Goal: Task Accomplishment & Management: Use online tool/utility

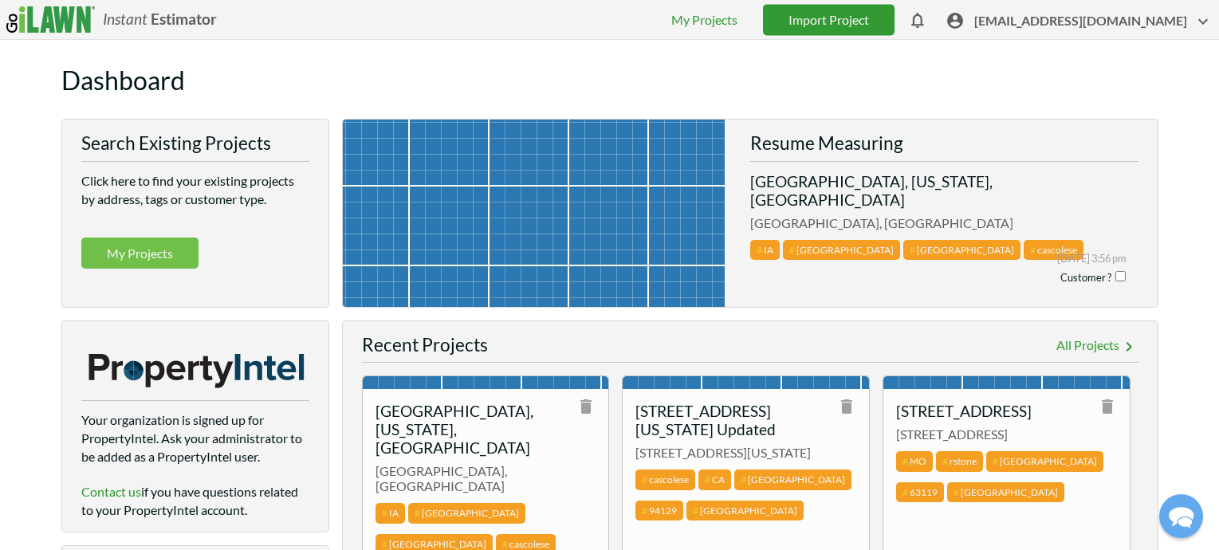
click at [864, 20] on link "Import Project" at bounding box center [829, 19] width 132 height 31
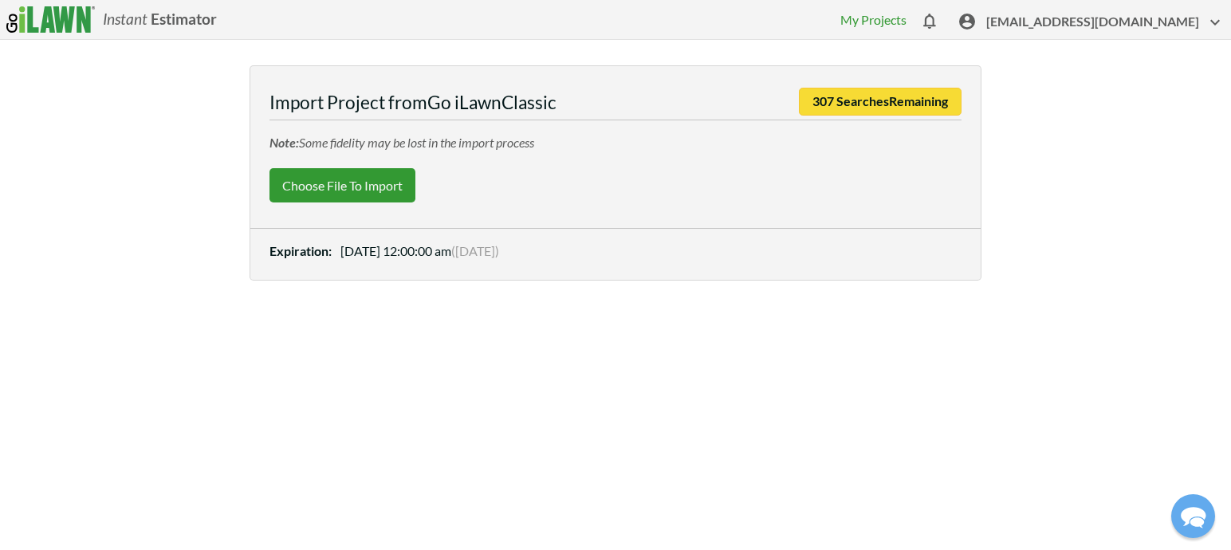
click at [337, 183] on label "Choose File to Import" at bounding box center [342, 185] width 146 height 34
click at [0, 0] on input "Choose File to Import" at bounding box center [0, 0] width 0 height 0
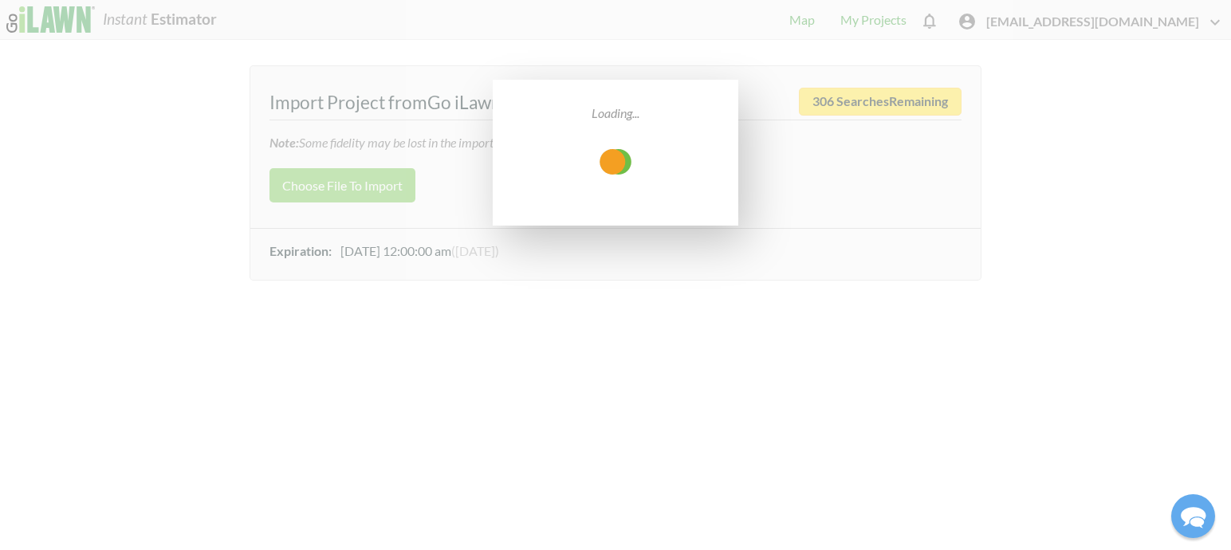
select select "low"
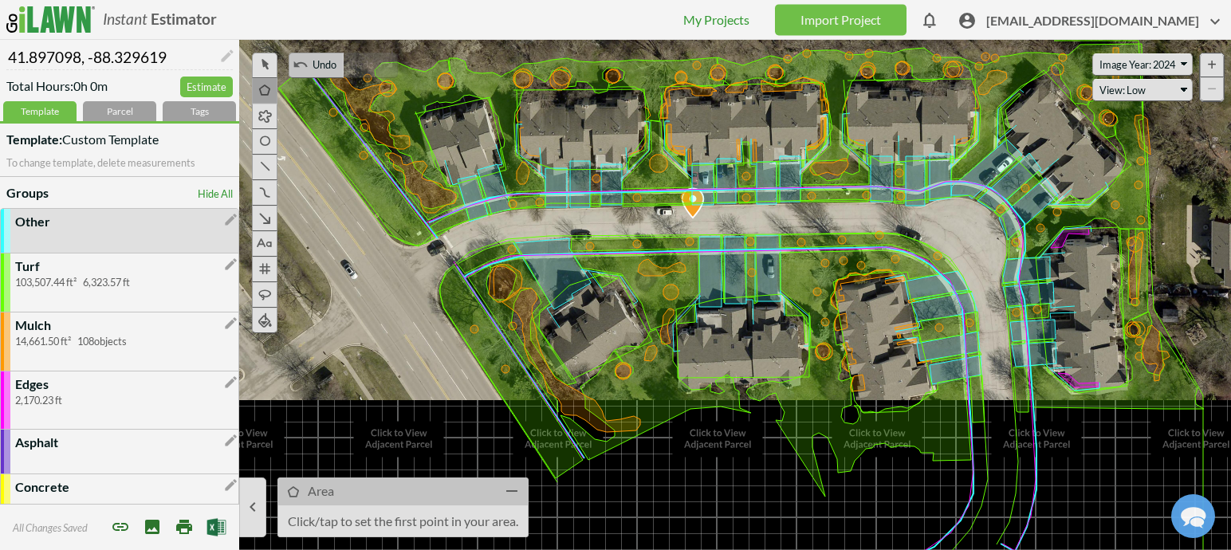
drag, startPoint x: 901, startPoint y: 405, endPoint x: 958, endPoint y: 225, distance: 189.1
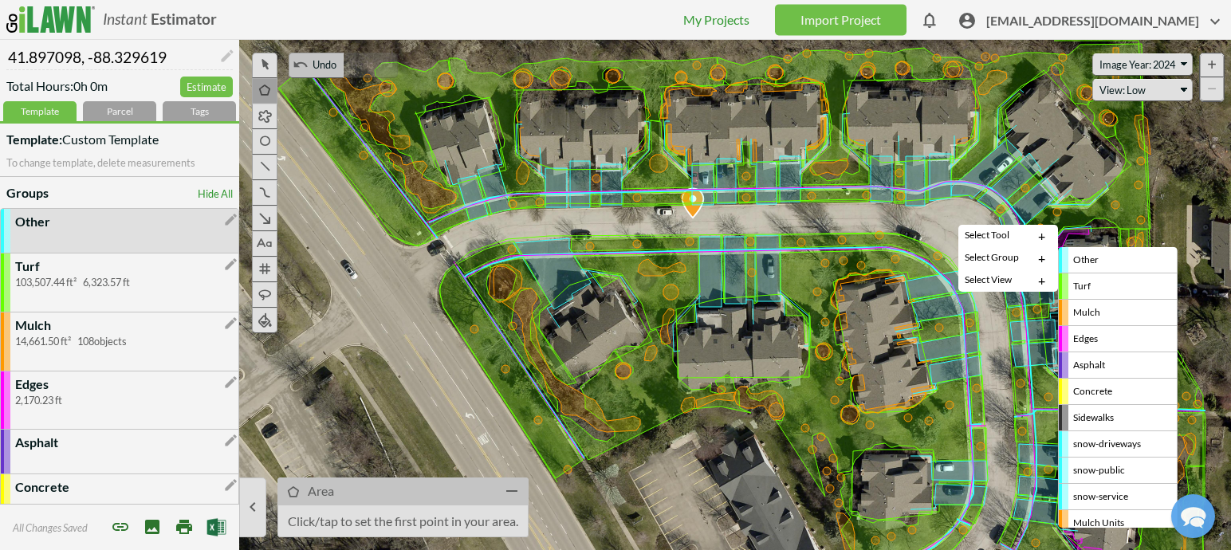
click at [872, 321] on icon at bounding box center [671, 122] width 1231 height 510
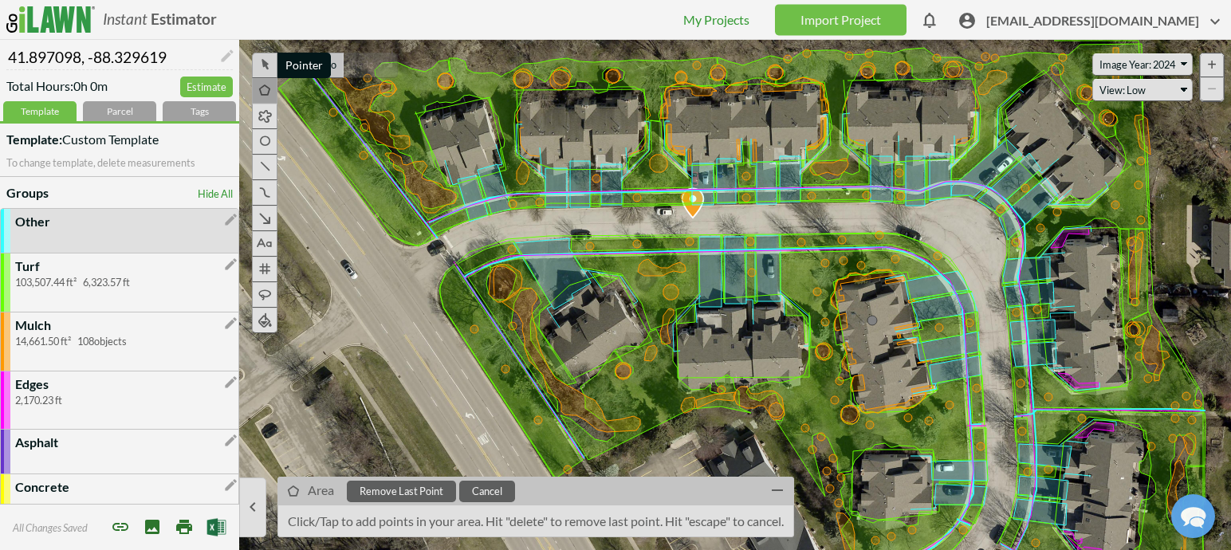
click at [263, 61] on icon at bounding box center [265, 62] width 18 height 19
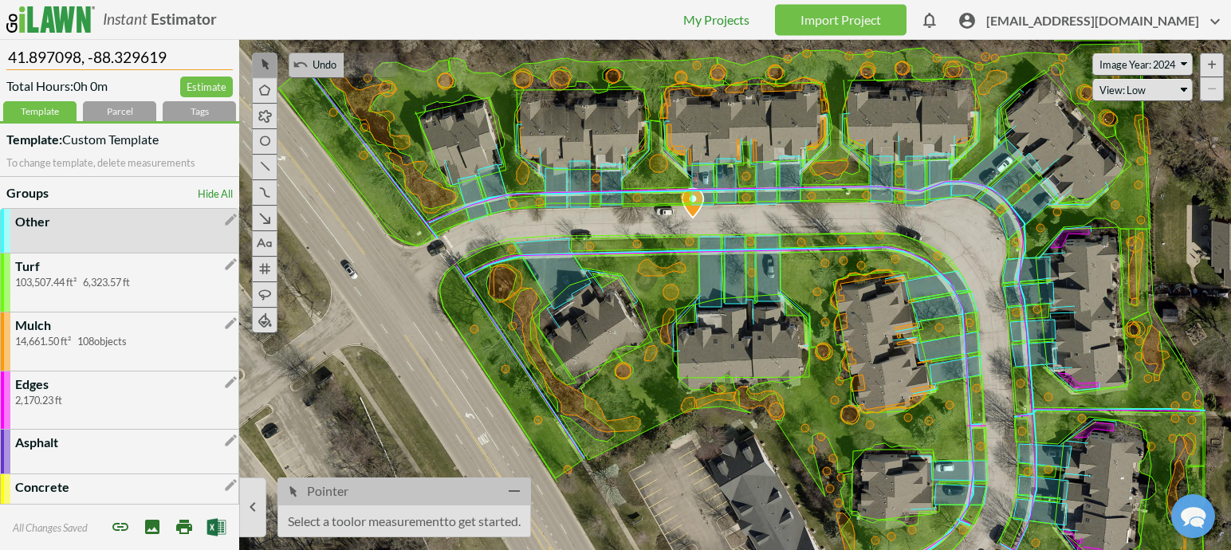
click at [151, 52] on input "41.897098, -88.329619" at bounding box center [119, 55] width 226 height 30
paste input "[GEOGRAPHIC_DATA] [GEOGRAPHIC_DATA]-[GEOGRAPHIC_DATA]"
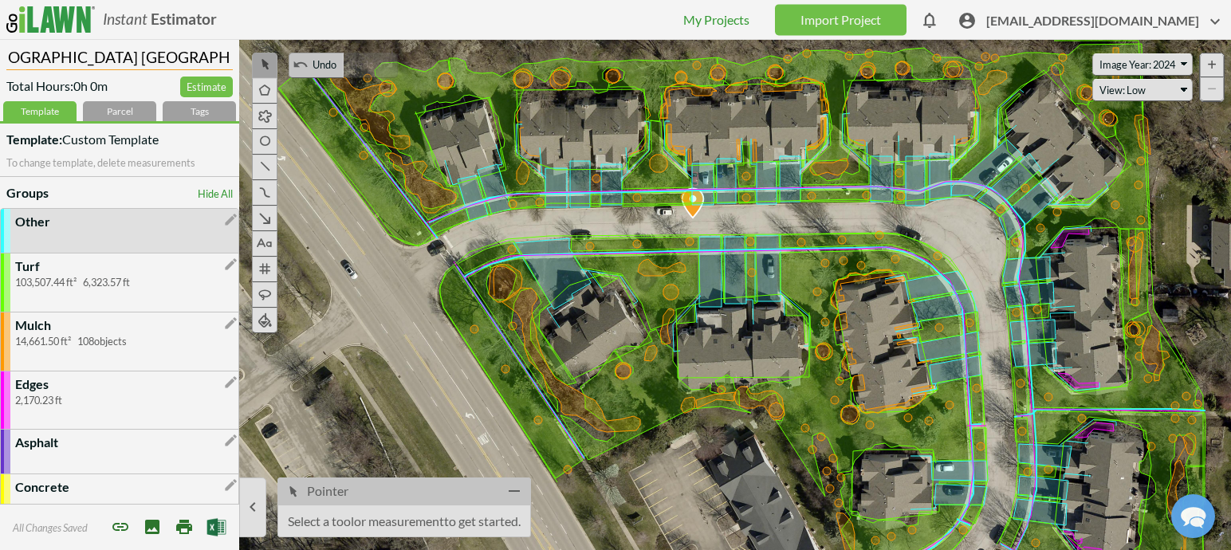
type input "[GEOGRAPHIC_DATA] [GEOGRAPHIC_DATA]-[GEOGRAPHIC_DATA]"
click at [174, 109] on div "Tags" at bounding box center [199, 111] width 73 height 20
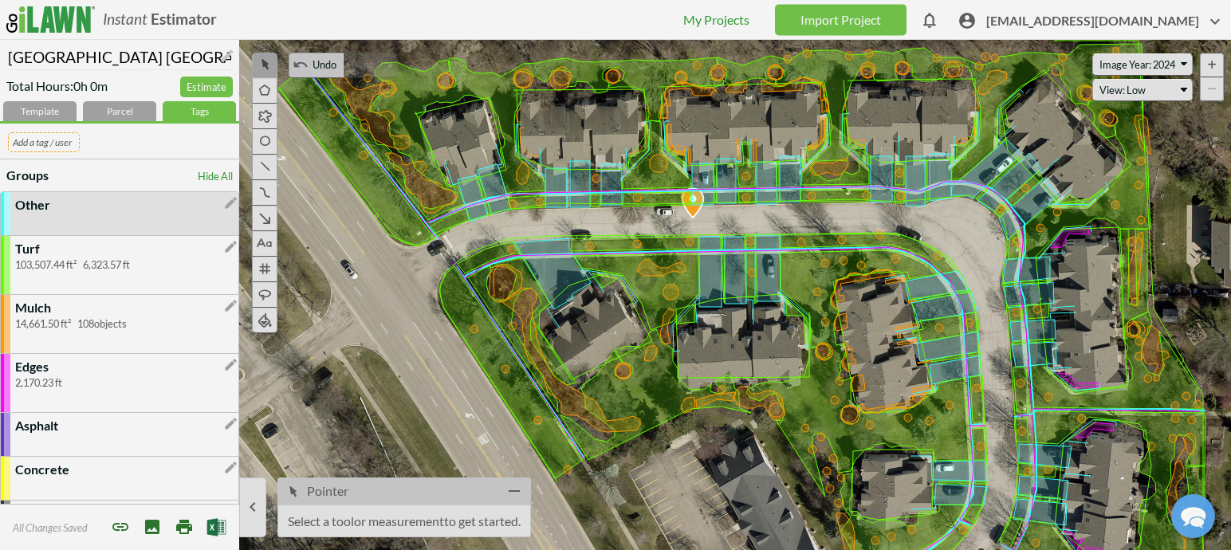
click at [68, 138] on input "text" at bounding box center [44, 142] width 72 height 20
type input "WVCG"
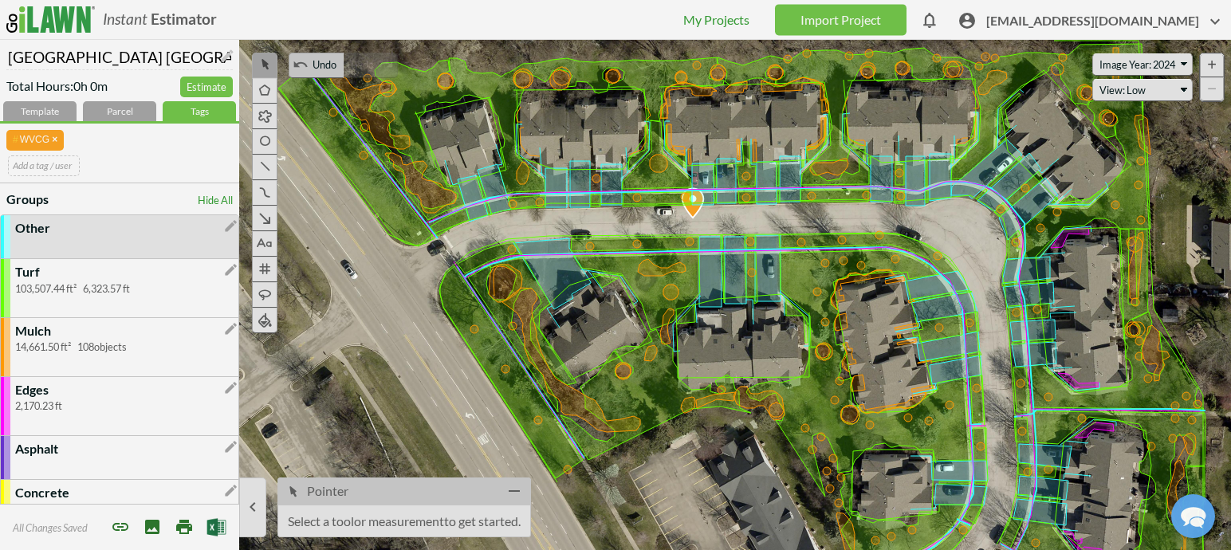
click at [1076, 15] on span "[EMAIL_ADDRESS][DOMAIN_NAME]" at bounding box center [1105, 24] width 238 height 25
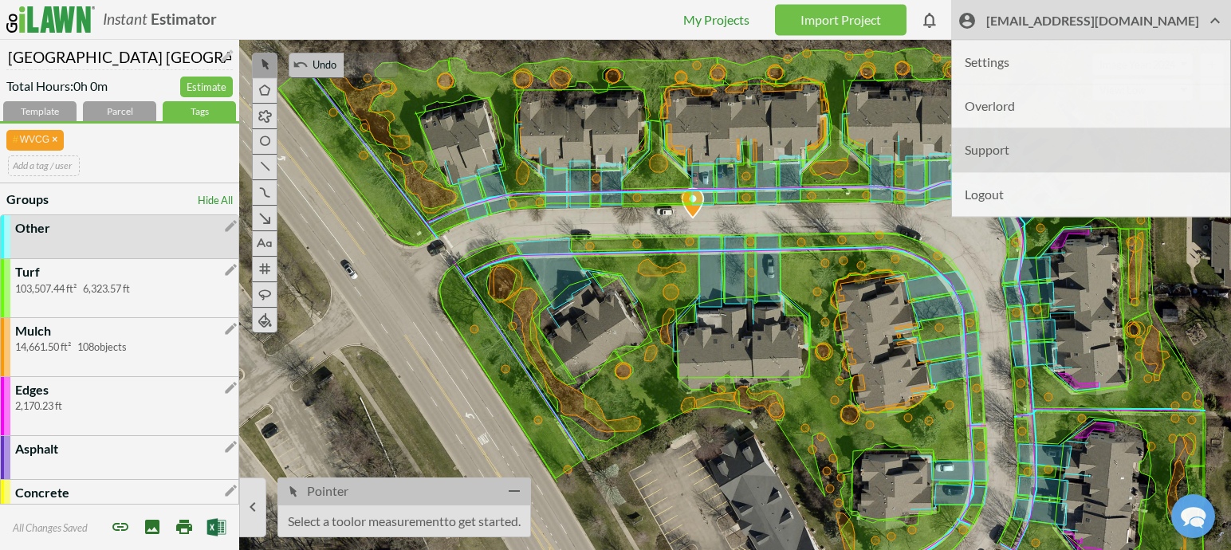
click at [1042, 150] on li "Support" at bounding box center [1091, 150] width 278 height 44
